Goal: Information Seeking & Learning: Learn about a topic

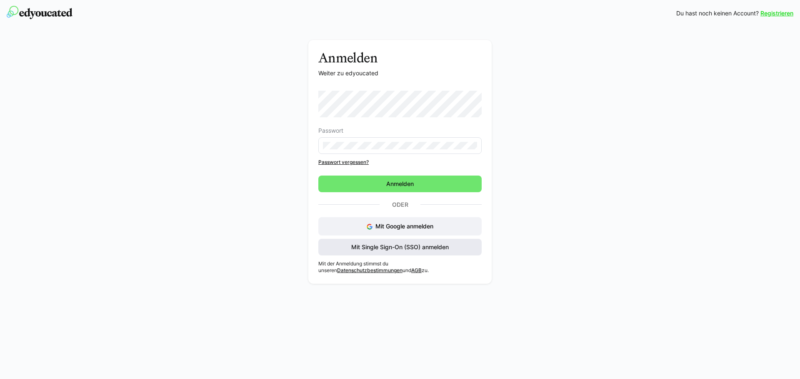
click at [392, 245] on span "Mit Single Sign-On (SSO) anmelden" at bounding box center [400, 247] width 100 height 8
click at [392, 251] on span "Mit Single Sign-On (SSO) anmelden" at bounding box center [400, 247] width 100 height 8
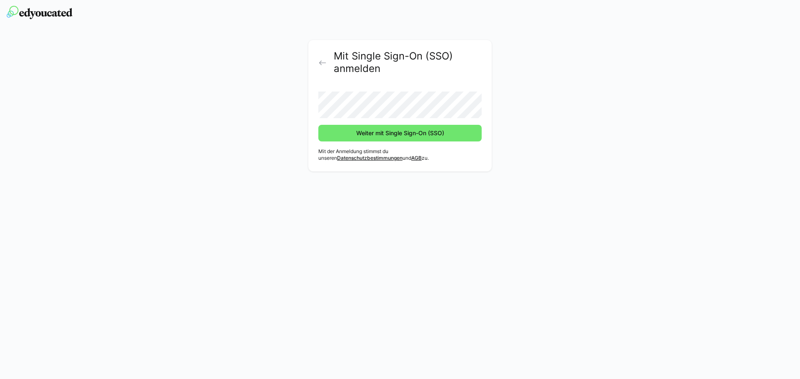
click at [318, 125] on button "Weiter mit Single Sign-On (SSO)" at bounding box center [399, 133] width 163 height 17
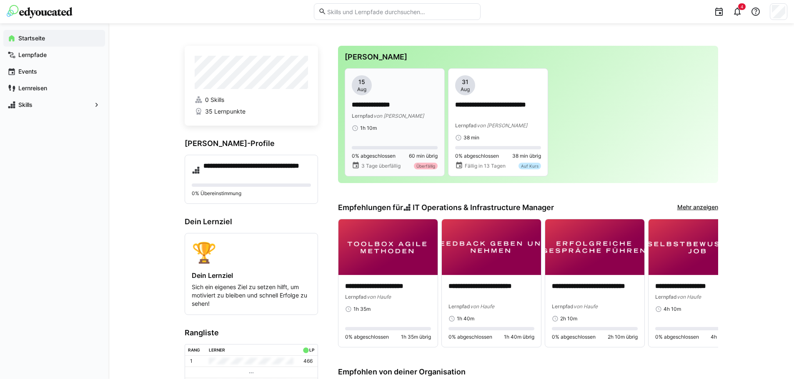
click at [406, 124] on div "**********" at bounding box center [395, 103] width 86 height 56
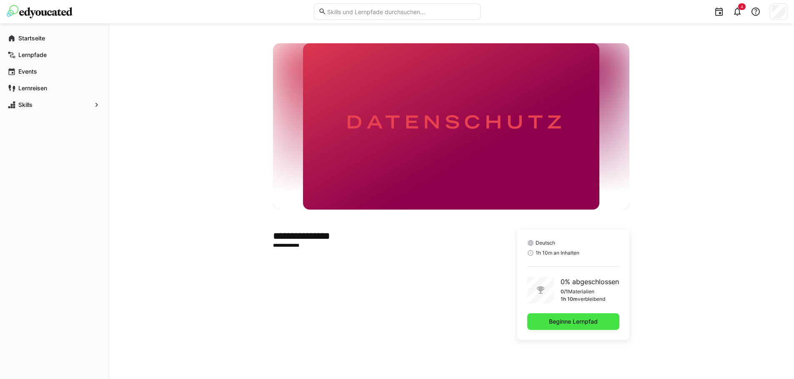
click at [557, 315] on span "Beginne Lernpfad" at bounding box center [573, 322] width 92 height 17
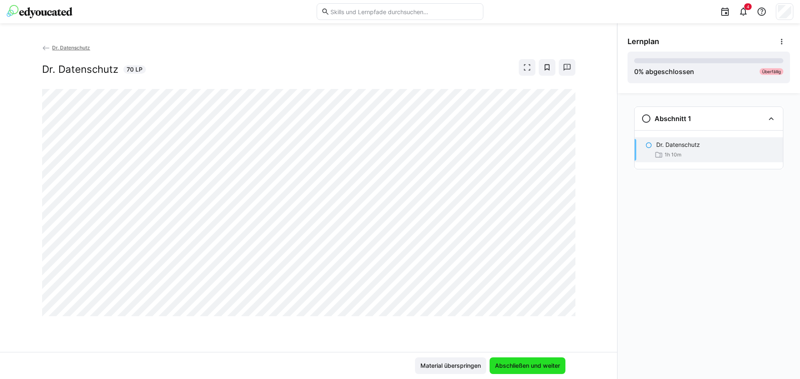
click at [524, 364] on span "Abschließen und weiter" at bounding box center [527, 366] width 67 height 8
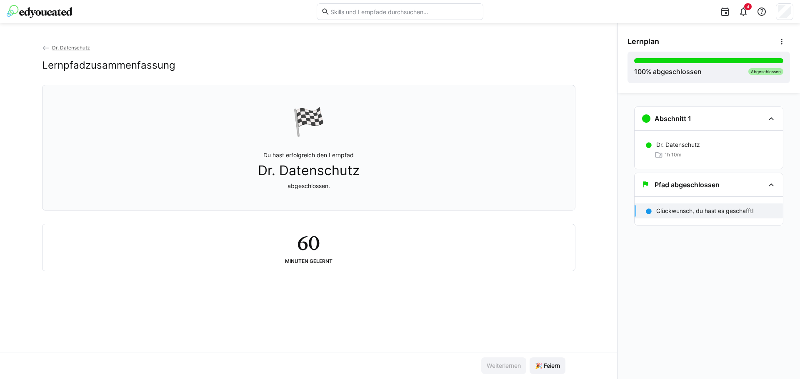
click at [425, 182] on div "🏁 Du hast erfolgreich den Lernpfad Dr. Datenschutz abgeschlossen." at bounding box center [308, 147] width 519 height 115
click at [344, 248] on div "60 Minuten gelernt" at bounding box center [308, 247] width 519 height 33
click at [73, 44] on app-back-navigation "Dr. Datenschutz" at bounding box center [308, 47] width 533 height 9
click at [70, 46] on span "Dr. Datenschutz" at bounding box center [71, 48] width 38 height 6
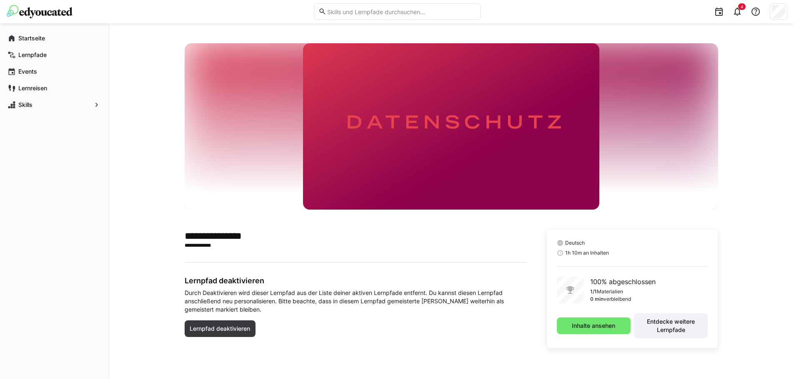
click at [382, 347] on div "Lernpfad deaktivieren Durch Deaktivieren wird dieser Lernpfad aus der Liste dei…" at bounding box center [356, 311] width 342 height 71
click at [0, 0] on app-navigation-label "Lernpfade" at bounding box center [0, 0] width 0 height 0
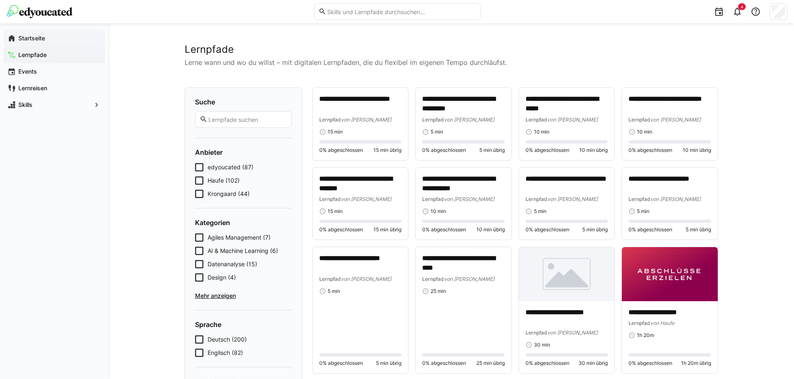
click at [47, 42] on span "Startseite" at bounding box center [59, 38] width 84 height 8
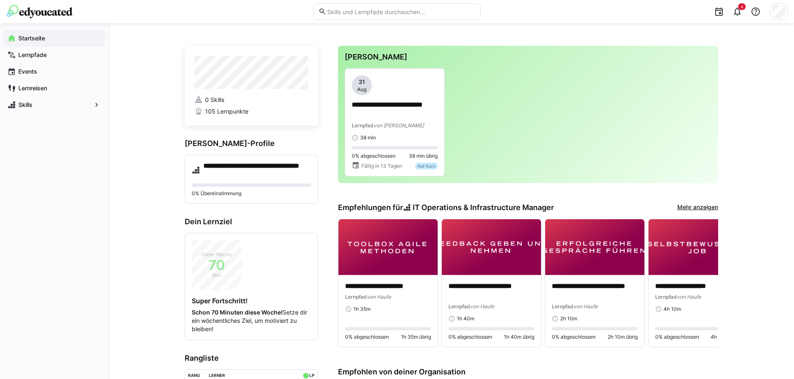
click at [143, 64] on div "**********" at bounding box center [450, 361] width 685 height 676
click at [58, 55] on span "Lernpfade" at bounding box center [59, 55] width 84 height 8
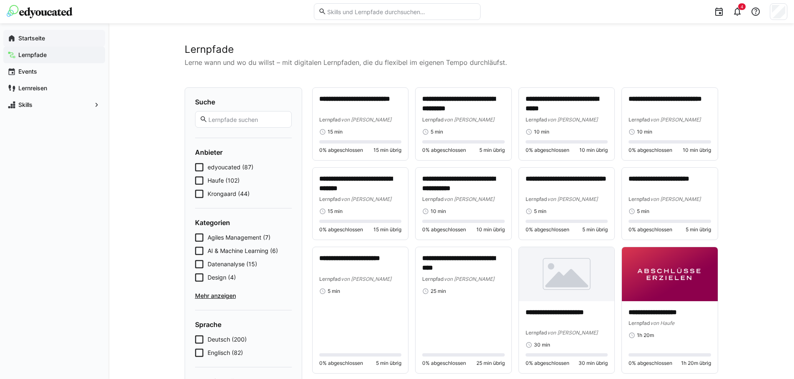
click at [51, 37] on span "Startseite" at bounding box center [59, 38] width 84 height 8
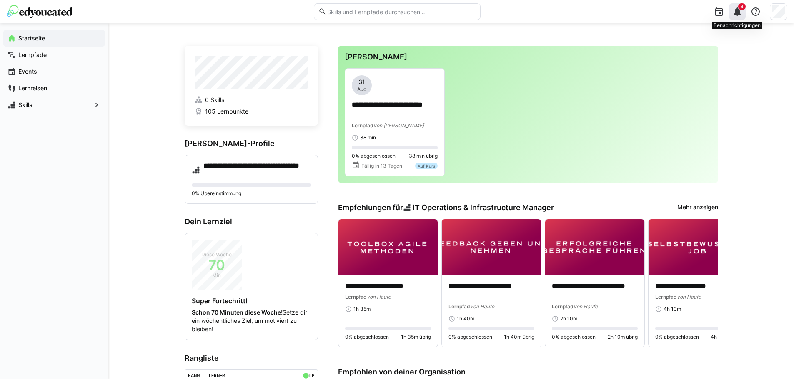
click at [732, 12] on eds-icon at bounding box center [737, 12] width 10 height 10
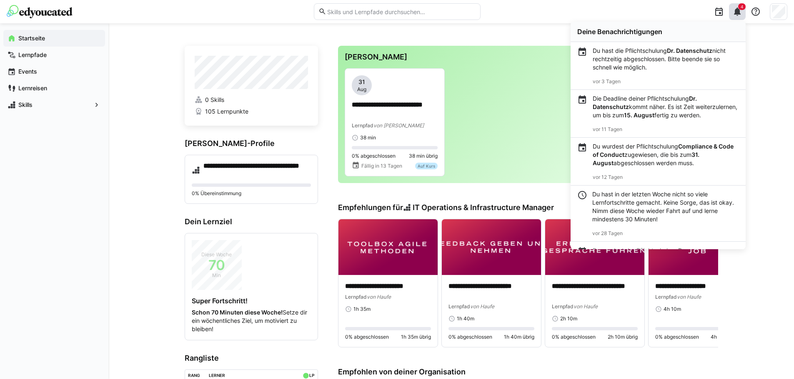
click at [770, 81] on div "**********" at bounding box center [450, 361] width 685 height 676
